Goal: Information Seeking & Learning: Find specific page/section

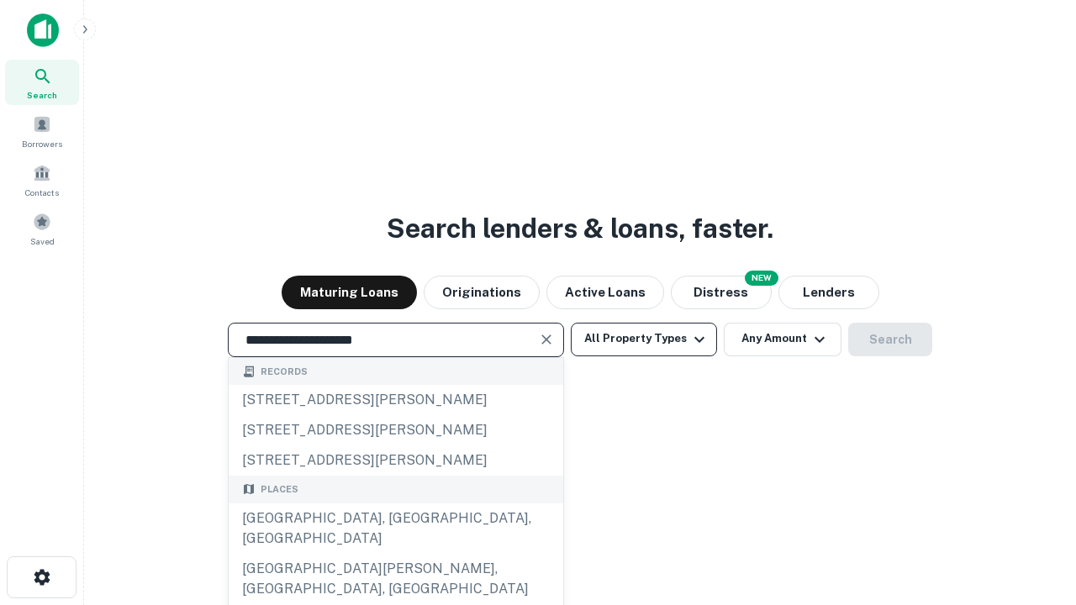
click at [395, 554] on div "[GEOGRAPHIC_DATA], [GEOGRAPHIC_DATA], [GEOGRAPHIC_DATA]" at bounding box center [396, 529] width 335 height 50
click at [644, 339] on button "All Property Types" at bounding box center [644, 340] width 146 height 34
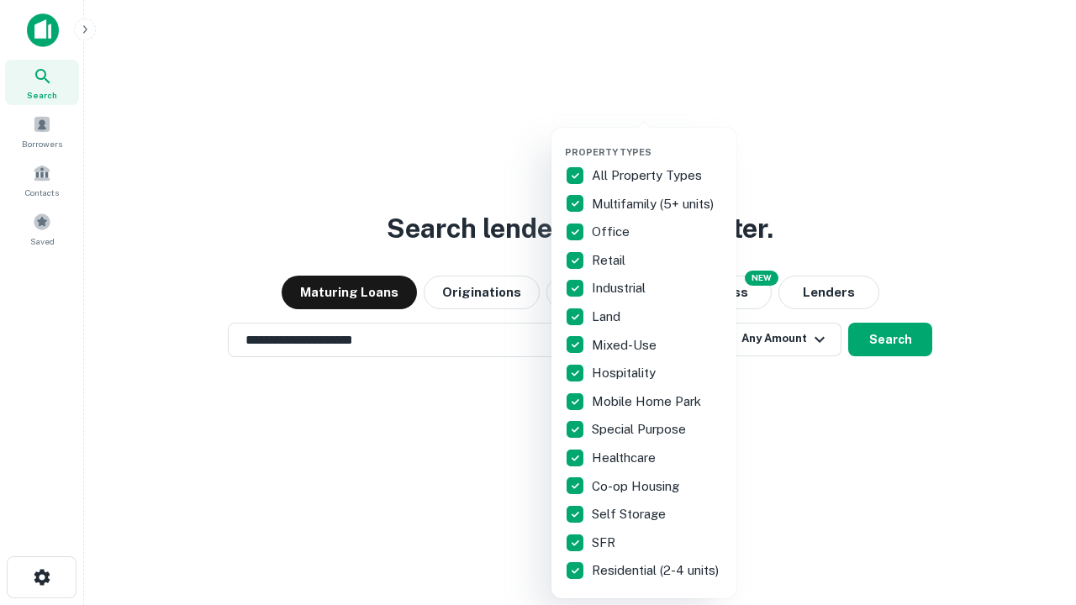
type input "**********"
click at [658, 141] on button "button" at bounding box center [657, 141] width 185 height 1
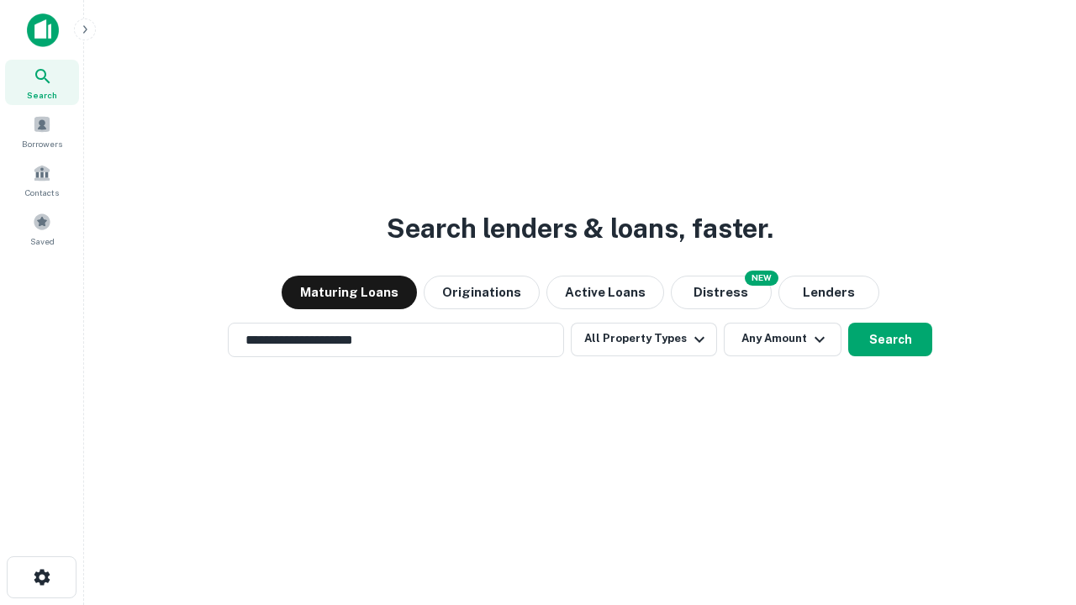
scroll to position [26, 0]
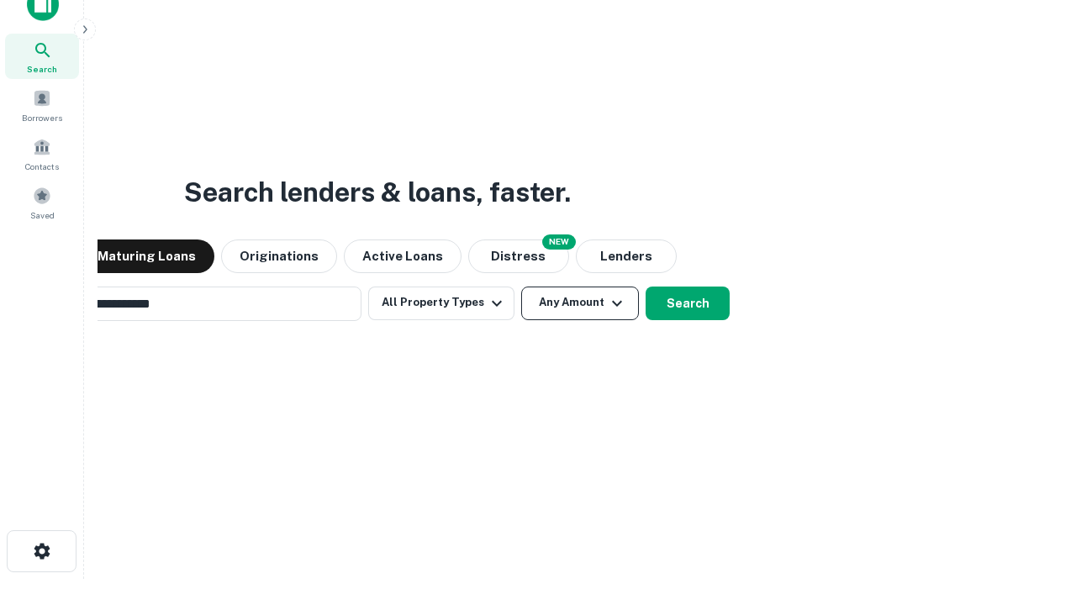
click at [521, 287] on button "Any Amount" at bounding box center [580, 304] width 118 height 34
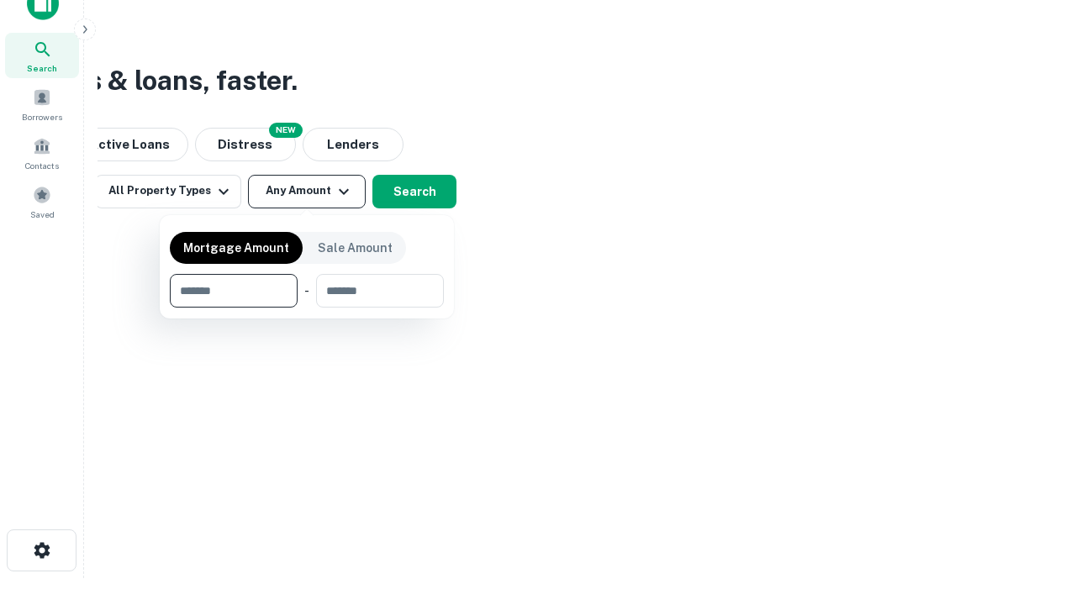
type input "*******"
click at [307, 308] on button "button" at bounding box center [307, 308] width 274 height 1
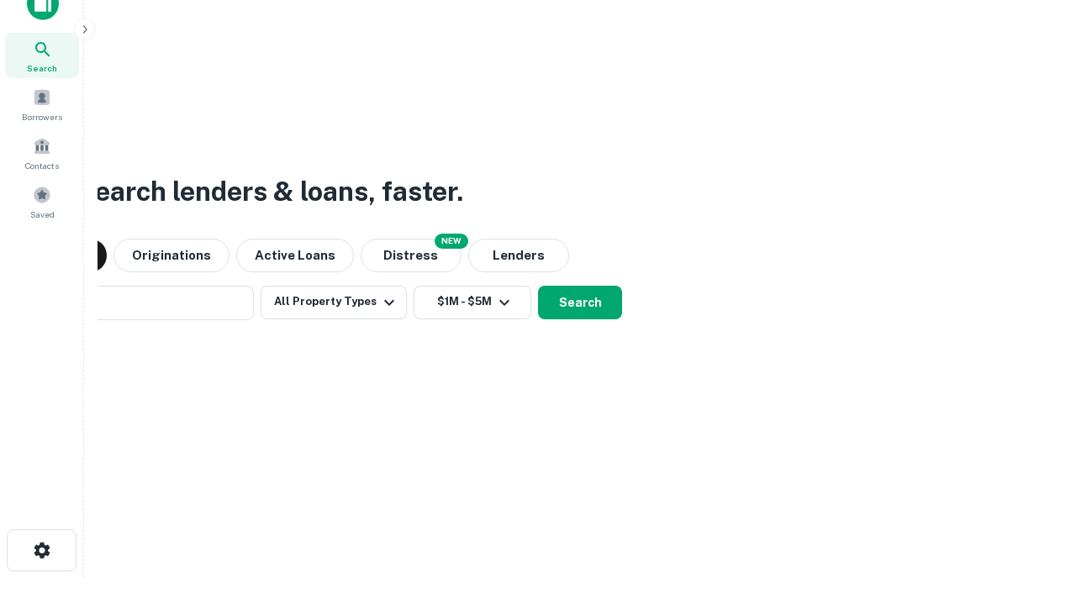
scroll to position [26, 0]
click at [538, 287] on button "Search" at bounding box center [580, 304] width 84 height 34
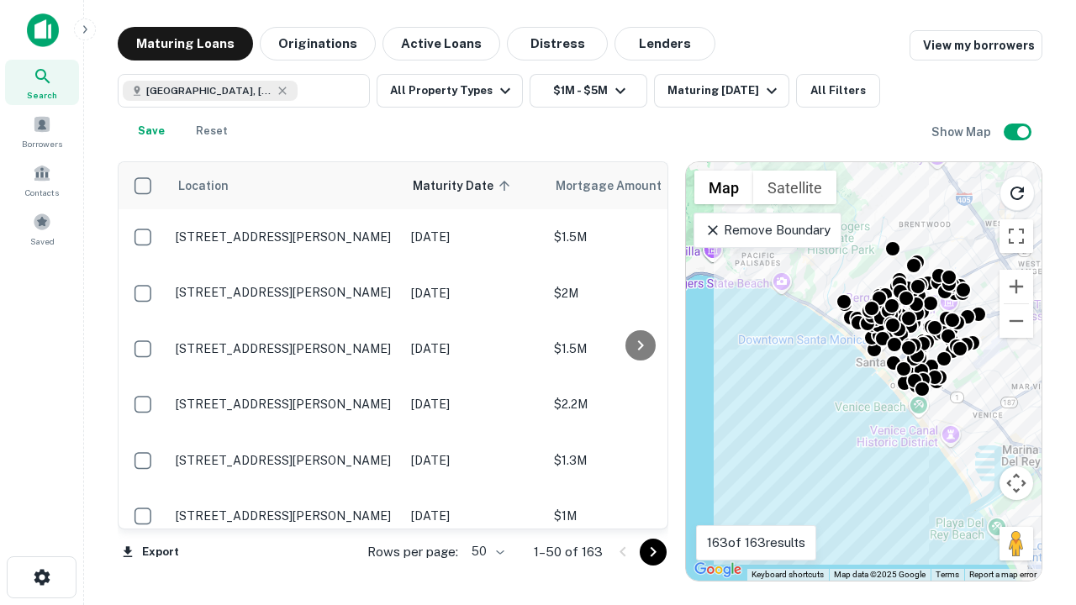
click at [485, 552] on body "Search Borrowers Contacts Saved Maturing Loans Originations Active Loans Distre…" at bounding box center [538, 302] width 1076 height 605
click at [486, 510] on li "25" at bounding box center [486, 509] width 49 height 30
